Goal: Transaction & Acquisition: Purchase product/service

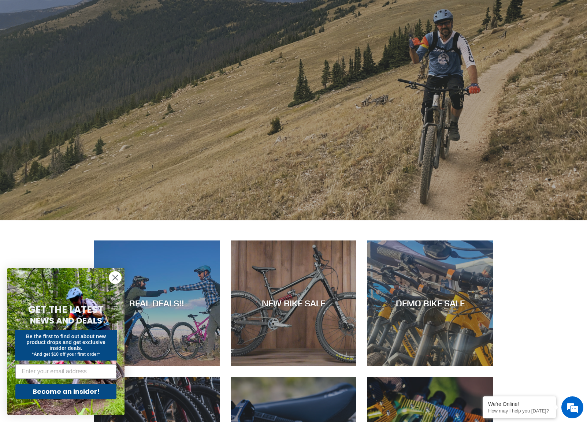
scroll to position [156, 0]
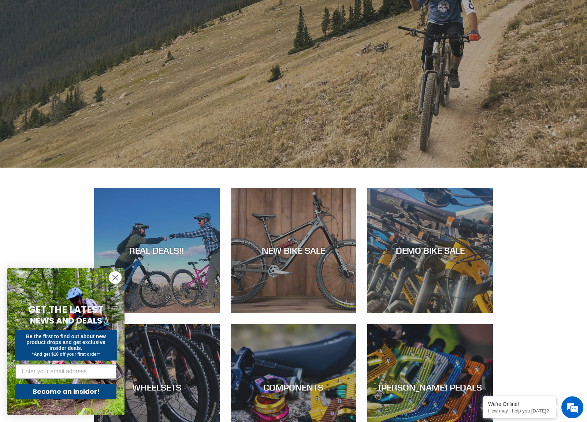
click at [114, 278] on circle "Close dialog" at bounding box center [115, 278] width 12 height 12
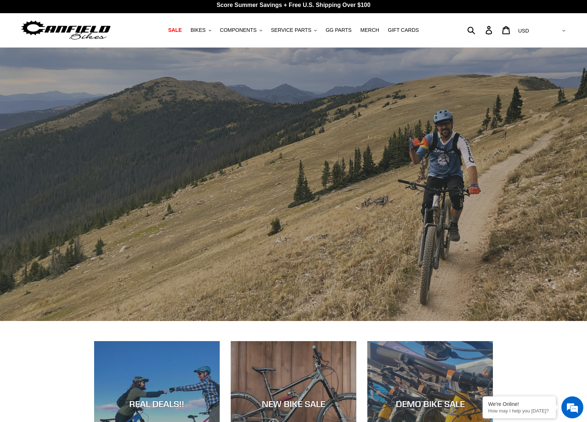
scroll to position [0, 0]
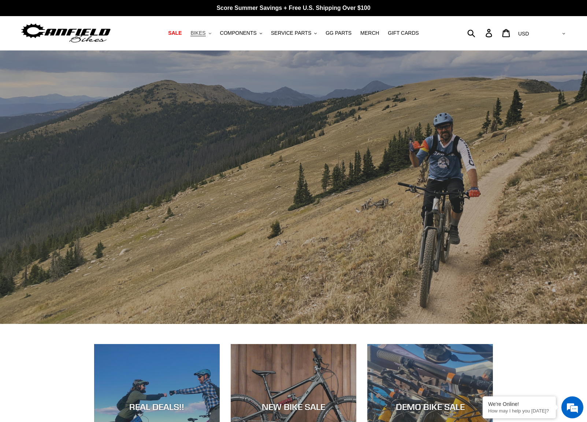
click at [204, 31] on span "BIKES" at bounding box center [198, 33] width 15 height 6
click at [241, 32] on span "COMPONENTS" at bounding box center [238, 33] width 37 height 6
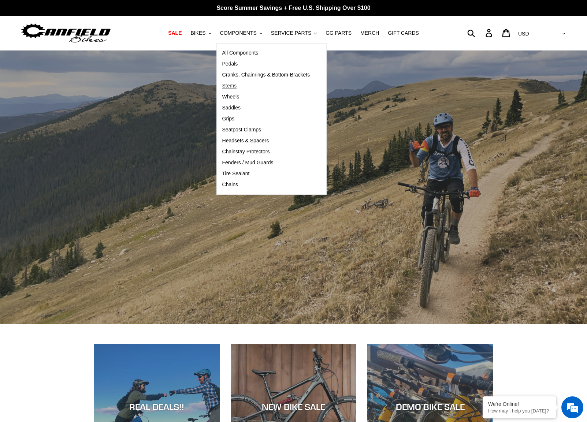
click at [232, 85] on span "Stems" at bounding box center [229, 86] width 15 height 6
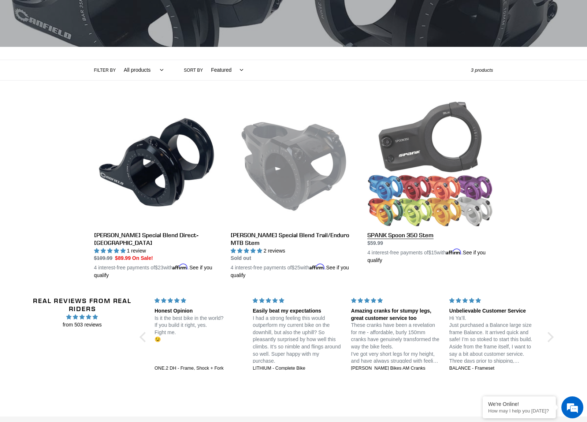
click at [424, 189] on link "SPANK Spoon 350 Stem" at bounding box center [431, 183] width 126 height 164
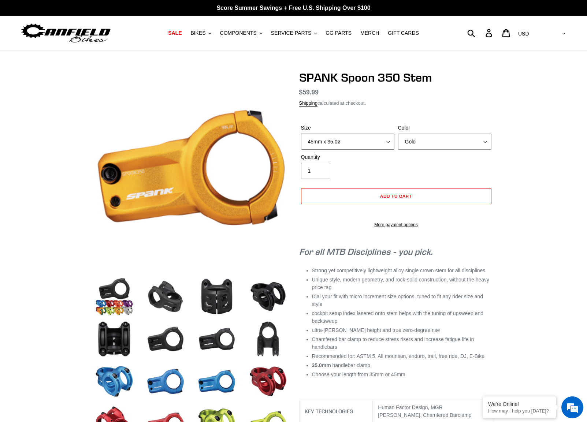
click at [388, 141] on select "35mm x 35.0ø 45mm x 35.0ø" at bounding box center [347, 142] width 93 height 16
select select "35mm x 35.0ø"
click at [301, 134] on select "35mm x 35.0ø 45mm x 35.0ø" at bounding box center [347, 142] width 93 height 16
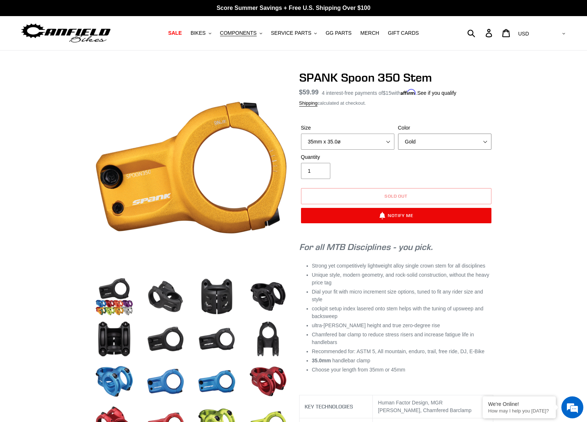
click at [484, 141] on select "Gold Orange Purple Raw Silver Rasta Green Red Blue Black" at bounding box center [444, 142] width 93 height 16
click at [398, 134] on select "Gold Orange Purple Raw Silver Rasta Green Red Blue Black" at bounding box center [444, 142] width 93 height 16
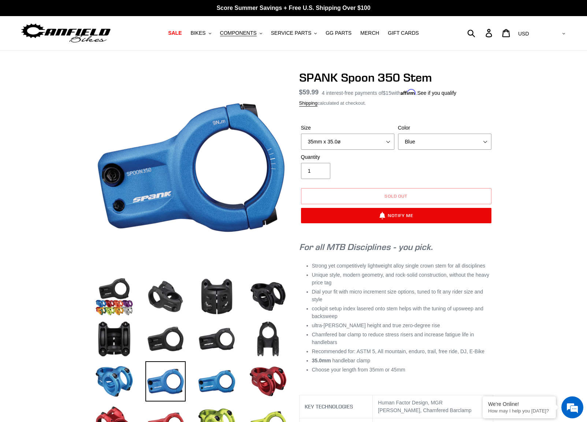
click at [513, 176] on div at bounding box center [293, 370] width 587 height 599
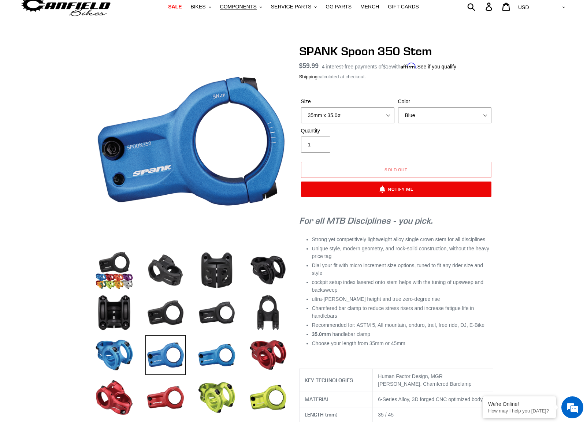
scroll to position [6, 0]
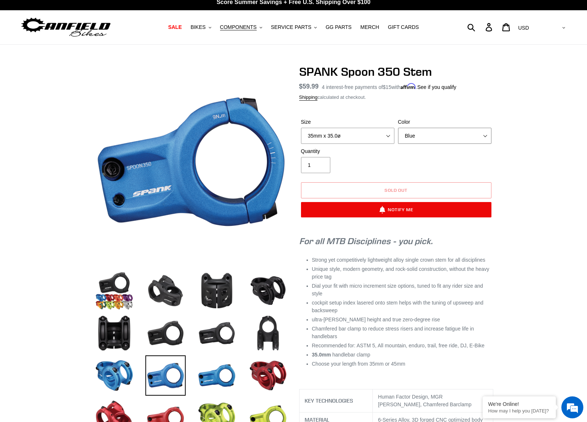
click at [486, 135] on select "Gold Orange Purple Raw Silver Rasta Green Red Blue Black" at bounding box center [444, 136] width 93 height 16
click at [398, 128] on select "Gold Orange Purple Raw Silver Rasta Green Red Blue Black" at bounding box center [444, 136] width 93 height 16
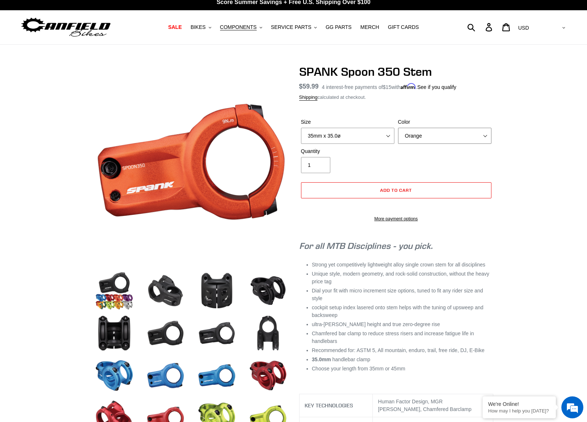
click at [484, 134] on select "Gold Orange Purple Raw Silver Rasta Green Red Blue Black" at bounding box center [444, 136] width 93 height 16
select select "Rasta"
click at [398, 128] on select "Gold Orange Purple Raw Silver Rasta Green Red Blue Black" at bounding box center [444, 136] width 93 height 16
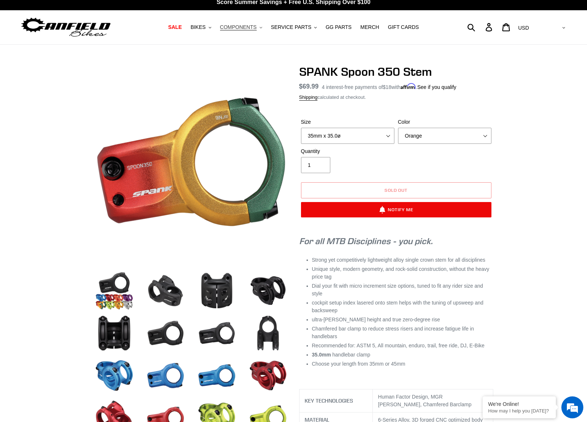
click at [240, 28] on span "COMPONENTS" at bounding box center [238, 27] width 37 height 6
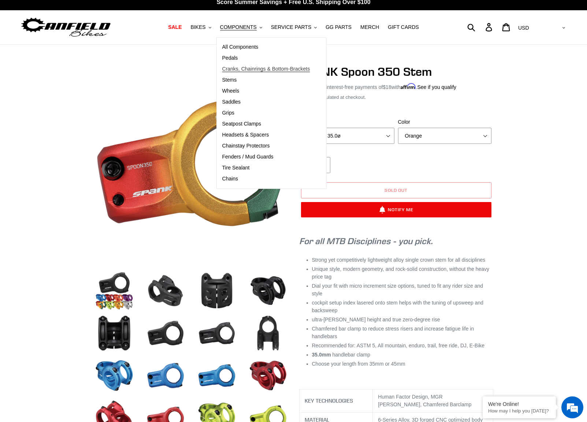
click at [232, 67] on span "Cranks, Chainrings & Bottom-Brackets" at bounding box center [266, 69] width 88 height 6
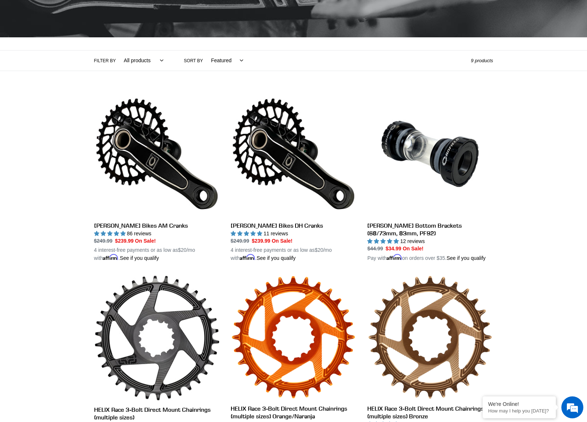
scroll to position [151, 0]
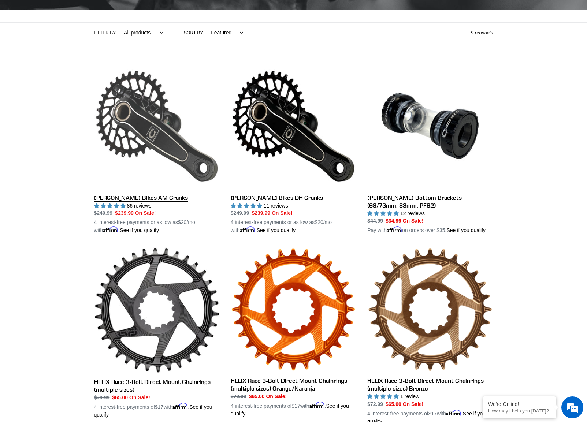
click at [141, 197] on link "[PERSON_NAME] Bikes AM Cranks" at bounding box center [157, 148] width 126 height 171
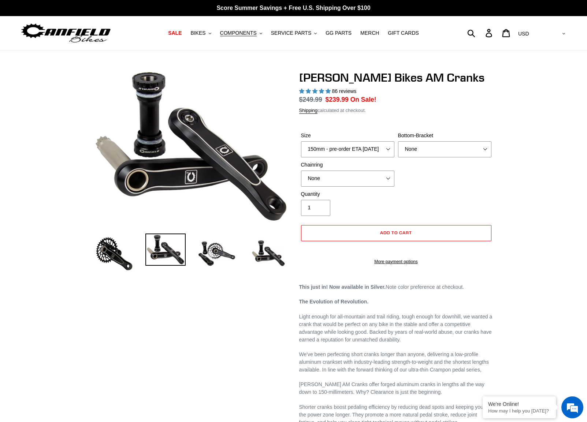
select select "highest-rating"
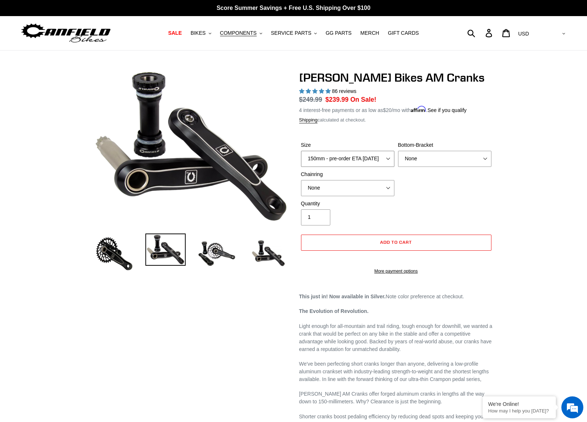
click at [389, 157] on select "150mm - pre-order ETA [DATE] 155mm - pre-order ETA [DATE] 160mm - pre-order ETA…" at bounding box center [347, 159] width 93 height 16
select select "160mm - pre-order ETA 9/30/25"
click at [301, 151] on select "150mm - pre-order ETA 9/30/25 155mm - pre-order ETA 9/30/25 160mm - pre-order E…" at bounding box center [347, 159] width 93 height 16
click at [484, 158] on select "None BSA Threaded 68/73mm Press Fit PF92" at bounding box center [444, 159] width 93 height 16
click at [387, 189] on select "None 30t Round (Boost 148) 30t Oval (Boost 148) 32t Round (Boost 148) 32t Oval …" at bounding box center [347, 188] width 93 height 16
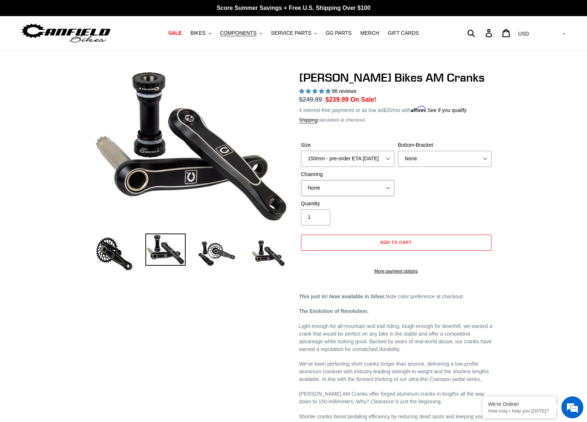
click at [301, 180] on select "None 30t Round (Boost 148) 30t Oval (Boost 148) 32t Round (Boost 148) 32t Oval …" at bounding box center [347, 188] width 93 height 16
click at [387, 159] on select "150mm - pre-order ETA 9/30/25 155mm - pre-order ETA 9/30/25 160mm - pre-order E…" at bounding box center [347, 159] width 93 height 16
click at [429, 156] on select "None BSA Threaded 68/73mm Press Fit PF92" at bounding box center [444, 159] width 93 height 16
click at [398, 151] on select "None BSA Threaded 68/73mm Press Fit PF92" at bounding box center [444, 159] width 93 height 16
click at [486, 156] on select "None BSA Threaded 68/73mm Press Fit PF92" at bounding box center [444, 159] width 93 height 16
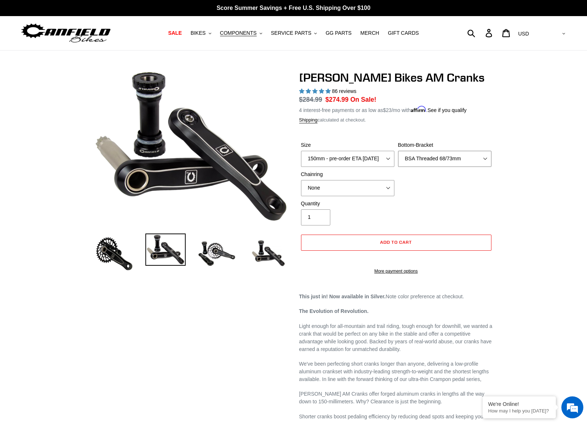
click at [398, 151] on select "None BSA Threaded 68/73mm Press Fit PF92" at bounding box center [444, 159] width 93 height 16
click at [418, 157] on select "None BSA Threaded 68/73mm Press Fit PF92" at bounding box center [444, 159] width 93 height 16
select select "None"
click at [398, 151] on select "None BSA Threaded 68/73mm Press Fit PF92" at bounding box center [444, 159] width 93 height 16
click at [236, 32] on span "COMPONENTS" at bounding box center [238, 33] width 37 height 6
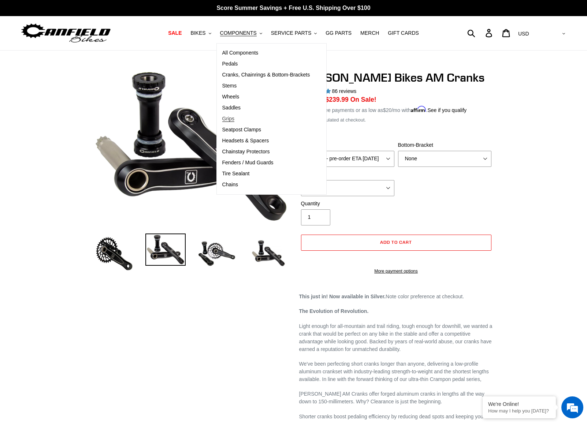
click at [232, 119] on span "Grips" at bounding box center [228, 119] width 12 height 6
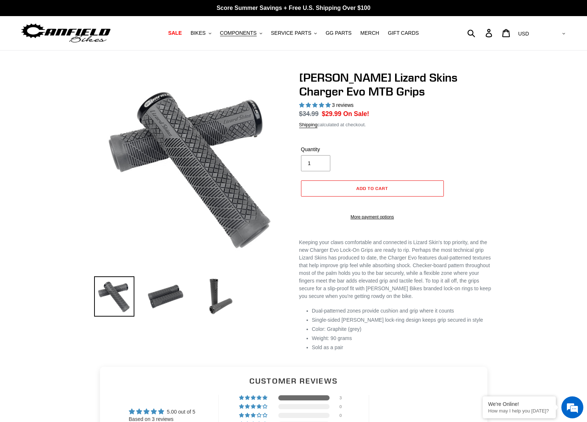
select select "highest-rating"
click at [291, 34] on span "SERVICE PARTS" at bounding box center [291, 33] width 40 height 6
click at [200, 32] on span "BIKES" at bounding box center [198, 33] width 15 height 6
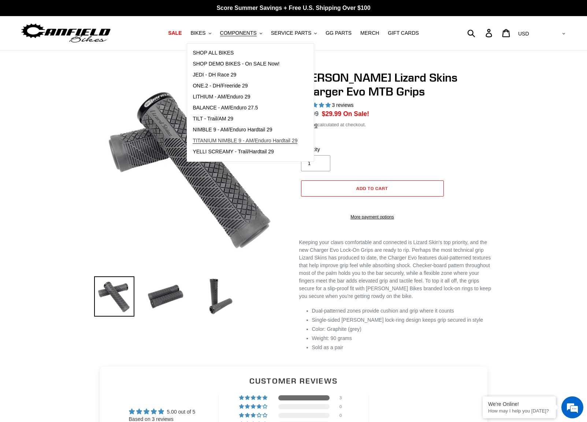
click at [215, 140] on span "TITANIUM NIMBLE 9 - AM/Enduro Hardtail 29" at bounding box center [245, 141] width 105 height 6
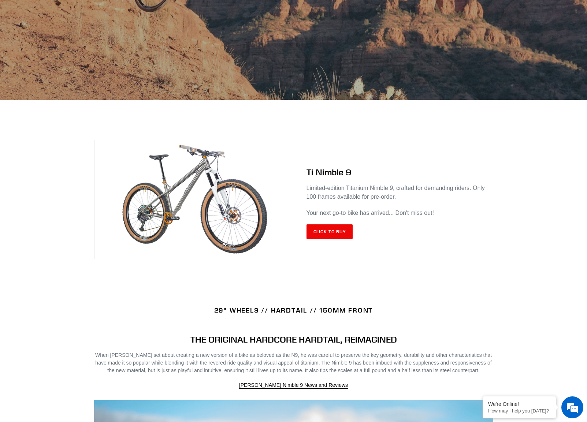
scroll to position [189, 0]
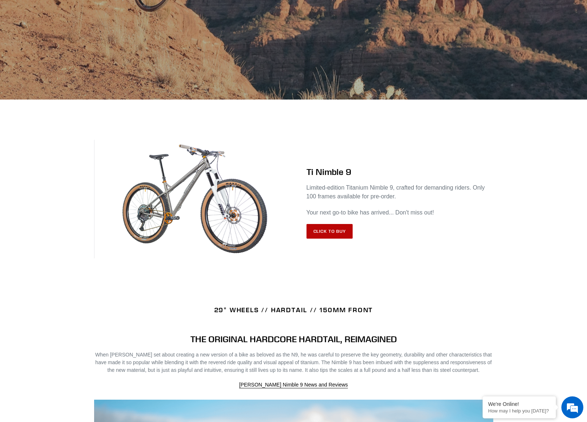
click at [337, 230] on link "Click to Buy" at bounding box center [330, 231] width 47 height 15
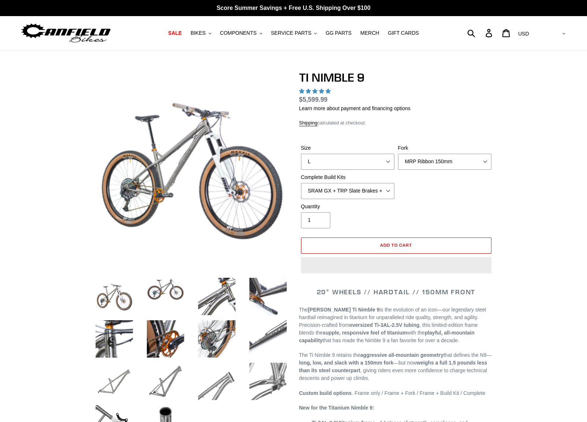
select select "highest-rating"
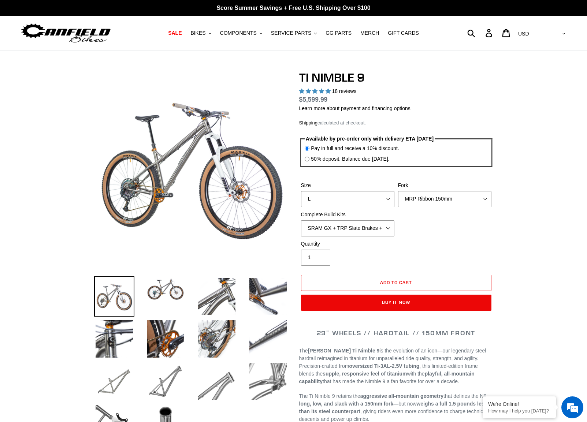
click at [389, 198] on select "S M L XL / XXL (Specify at checkout)" at bounding box center [347, 199] width 93 height 16
select select "XL / XXL (Specify at checkout)"
click at [301, 191] on select "S M L XL / XXL (Specify at checkout)" at bounding box center [347, 199] width 93 height 16
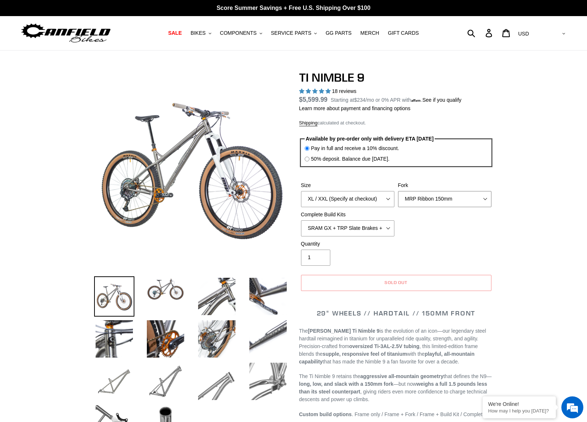
click at [478, 199] on select "MRP Ribbon 150mm RockShox Lyrik 150mm Fox Factory 36 150mm Cane Creek Helm 150m…" at bounding box center [444, 199] width 93 height 16
click at [398, 191] on select "MRP Ribbon 150mm RockShox Lyrik 150mm Fox Factory 36 150mm Cane Creek Helm 150m…" at bounding box center [444, 199] width 93 height 16
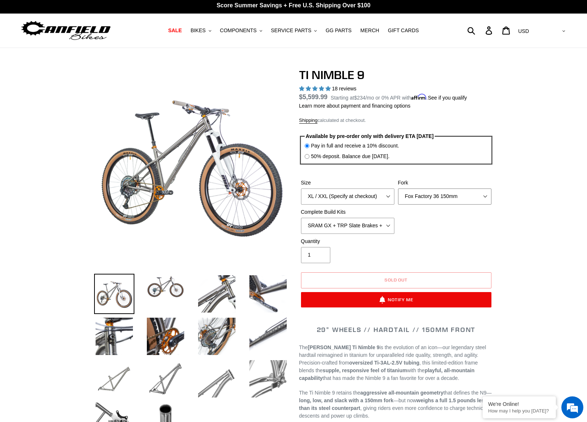
scroll to position [3, 0]
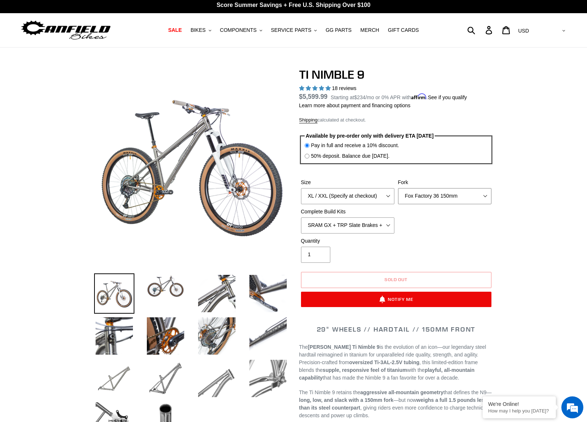
click at [465, 193] on select "MRP Ribbon 150mm RockShox Lyrik 150mm Fox Factory 36 150mm Cane Creek Helm 150m…" at bounding box center [444, 196] width 93 height 16
click at [398, 188] on select "MRP Ribbon 150mm RockShox Lyrik 150mm Fox Factory 36 150mm Cane Creek Helm 150m…" at bounding box center [444, 196] width 93 height 16
click at [458, 191] on select "MRP Ribbon 150mm RockShox Lyrik 150mm Fox Factory 36 150mm Cane Creek Helm 150m…" at bounding box center [444, 196] width 93 height 16
click at [398, 188] on select "MRP Ribbon 150mm RockShox Lyrik 150mm Fox Factory 36 150mm Cane Creek Helm 150m…" at bounding box center [444, 196] width 93 height 16
click at [457, 194] on select "MRP Ribbon 150mm RockShox Lyrik 150mm Fox Factory 36 150mm Cane Creek Helm 150m…" at bounding box center [444, 196] width 93 height 16
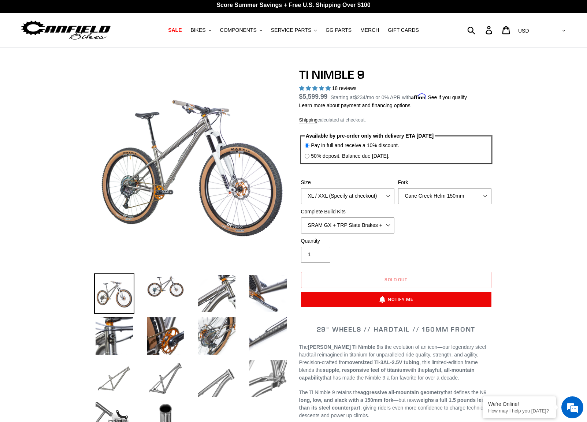
click at [398, 188] on select "MRP Ribbon 150mm RockShox Lyrik 150mm Fox Factory 36 150mm Cane Creek Helm 150m…" at bounding box center [444, 196] width 93 height 16
click at [450, 194] on select "MRP Ribbon 150mm RockShox Lyrik 150mm Fox Factory 36 150mm Cane Creek Helm 150m…" at bounding box center [444, 196] width 93 height 16
select select "Fork - None"
click at [398, 188] on select "MRP Ribbon 150mm RockShox Lyrik 150mm Fox Factory 36 150mm Cane Creek Helm 150m…" at bounding box center [444, 196] width 93 height 16
click at [388, 224] on select "SRAM GX + TRP Slate Brakes + Rotors + e13 LG-1 Wheels SHIMANO XT + SHIMANO brak…" at bounding box center [347, 226] width 93 height 16
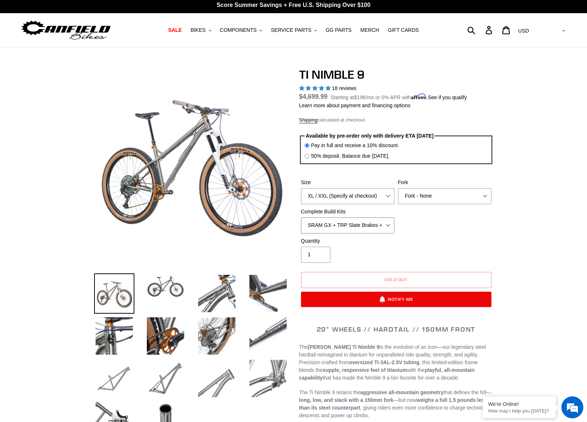
select select "SHIMANO XTR + HOPE Brakes + DT Swiss Carbon Wheels"
click at [301, 218] on select "SRAM GX + TRP Slate Brakes + Rotors + e13 LG-1 Wheels SHIMANO XT + SHIMANO brak…" at bounding box center [347, 226] width 93 height 16
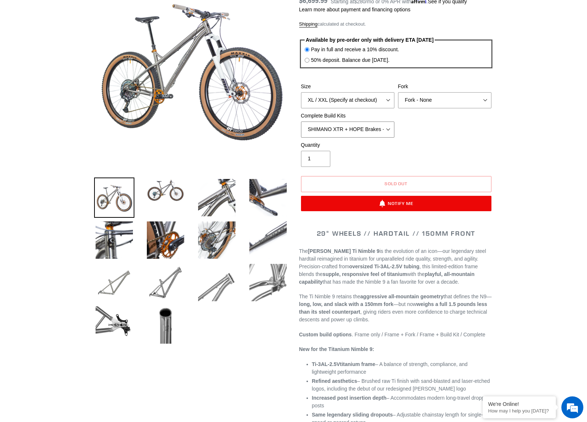
scroll to position [115, 0]
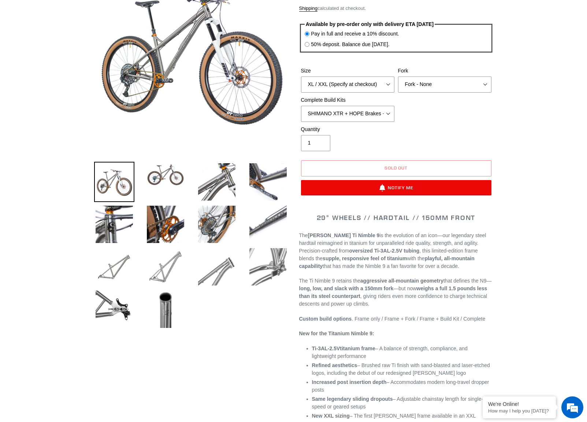
click at [165, 264] on img at bounding box center [165, 267] width 40 height 40
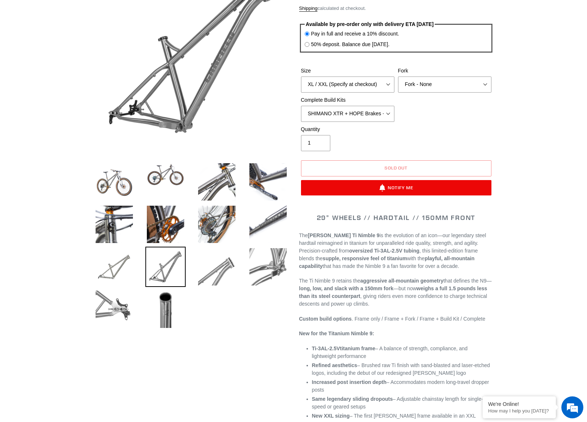
click at [103, 305] on img at bounding box center [114, 309] width 40 height 40
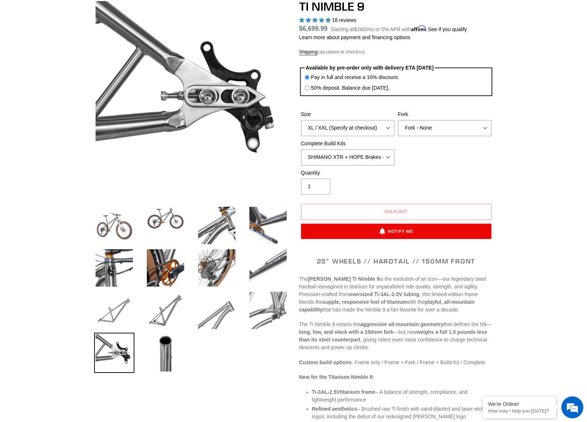
scroll to position [0, 0]
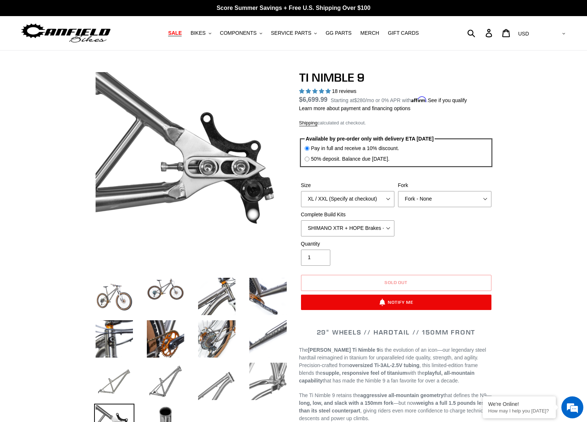
click at [180, 33] on span "SALE" at bounding box center [175, 33] width 14 height 6
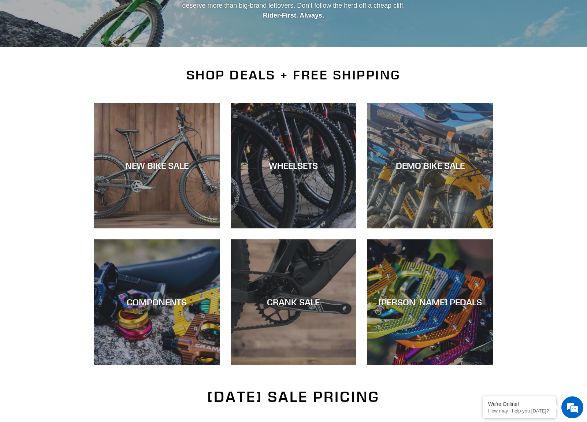
scroll to position [181, 0]
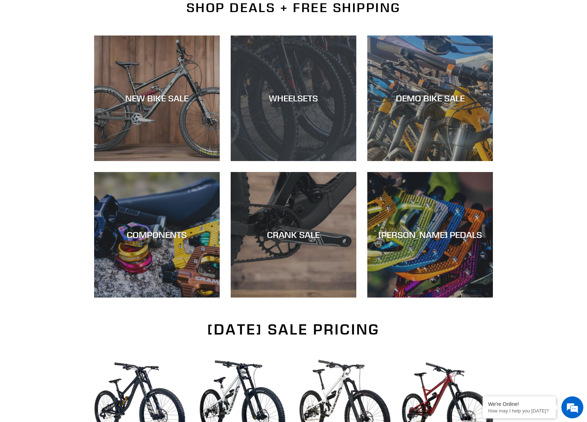
click at [293, 161] on div "WHEELSETS" at bounding box center [294, 161] width 126 height 0
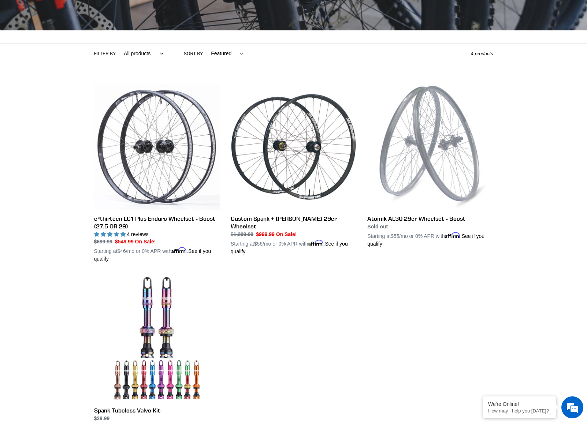
scroll to position [138, 0]
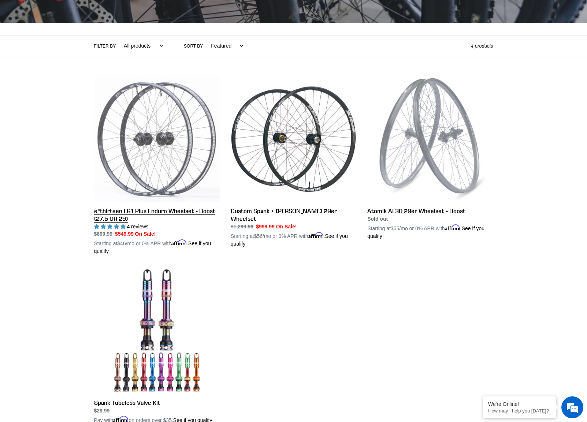
click at [153, 133] on link "e*thirteen LG1 Plus Enduro Wheelset - Boost (27.5 OR 29)" at bounding box center [157, 166] width 126 height 179
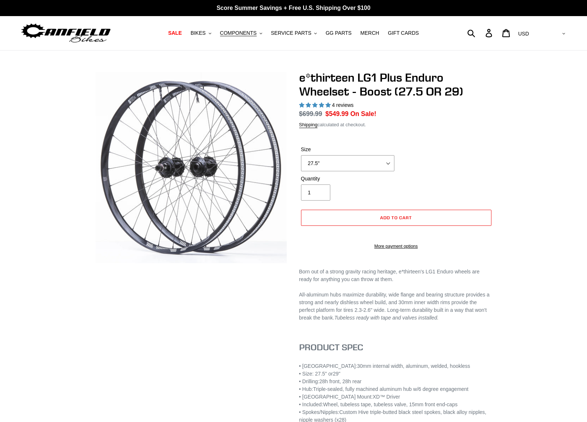
select select "highest-rating"
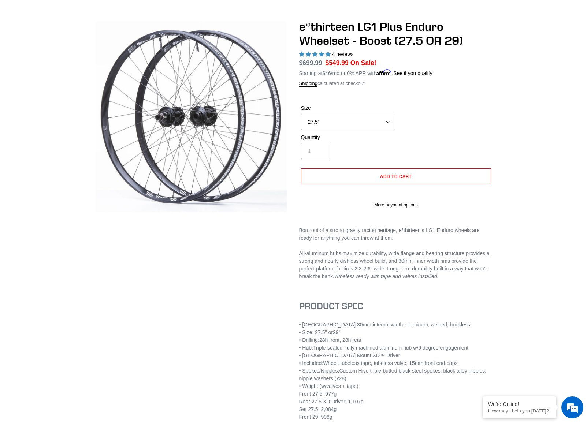
scroll to position [57, 0]
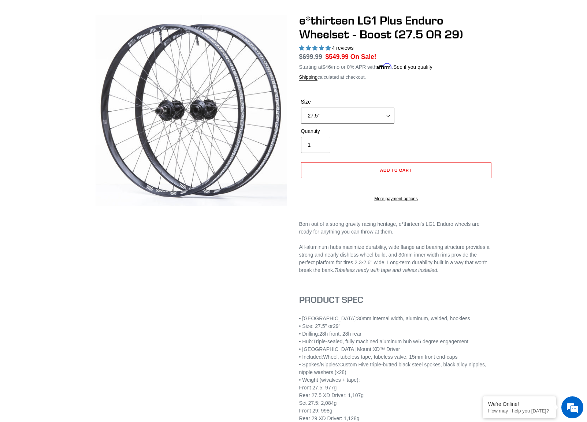
click at [386, 115] on select "27.5" 29"" at bounding box center [347, 116] width 93 height 16
select select "29""
click at [301, 108] on select "27.5" 29"" at bounding box center [347, 116] width 93 height 16
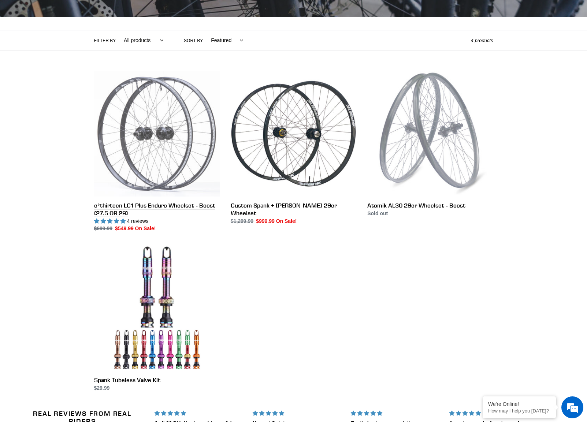
scroll to position [138, 0]
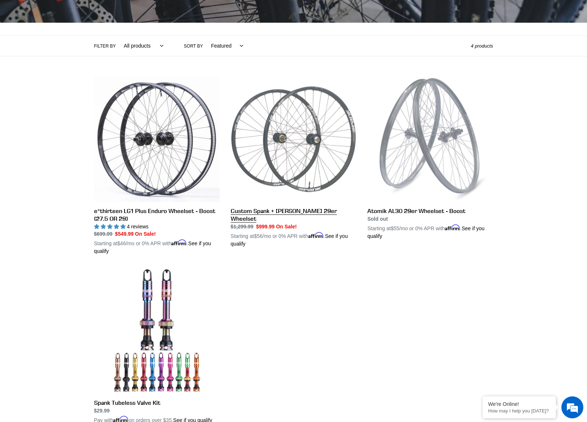
click at [291, 214] on link "Custom Spank + [PERSON_NAME] 29er Wheelset" at bounding box center [294, 162] width 126 height 171
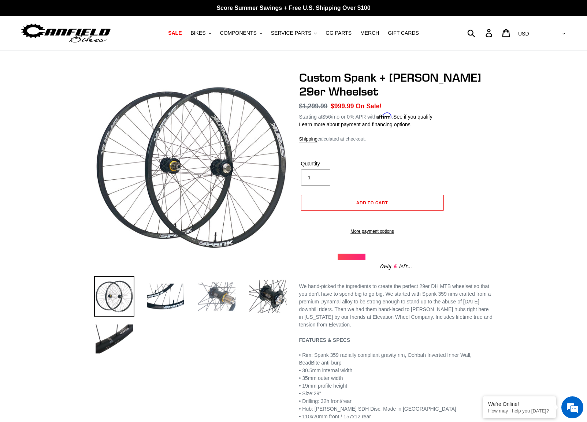
click at [224, 295] on img at bounding box center [217, 297] width 40 height 40
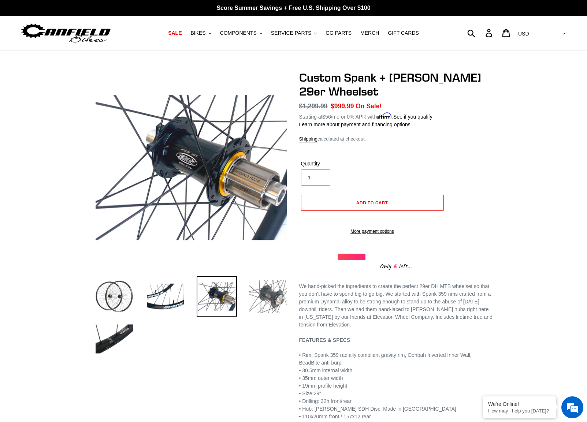
click at [266, 297] on img at bounding box center [268, 297] width 40 height 40
